Goal: Find specific page/section: Find specific page/section

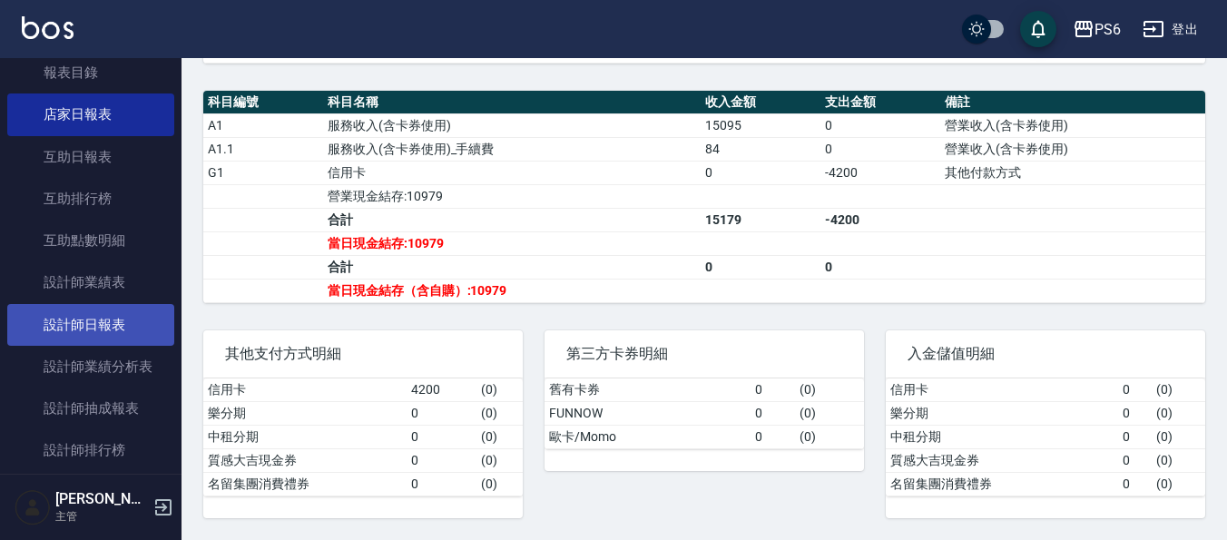
scroll to position [182, 0]
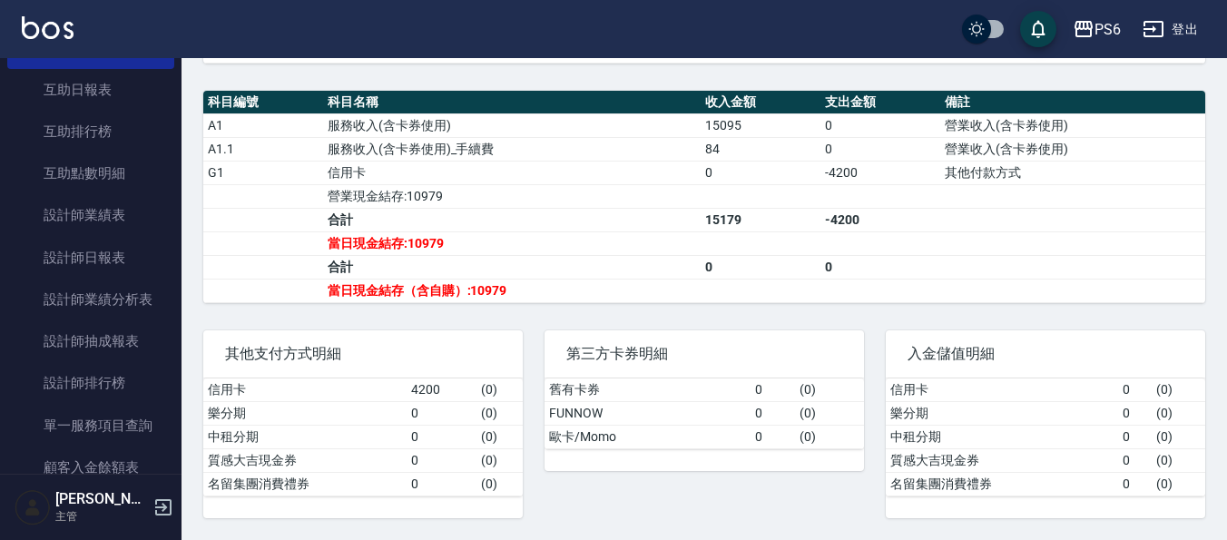
click at [94, 388] on link "設計師排行榜" at bounding box center [90, 383] width 167 height 42
